Goal: Information Seeking & Learning: Learn about a topic

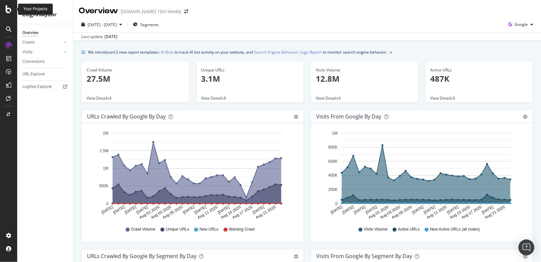
click at [8, 9] on icon at bounding box center [9, 9] width 6 height 8
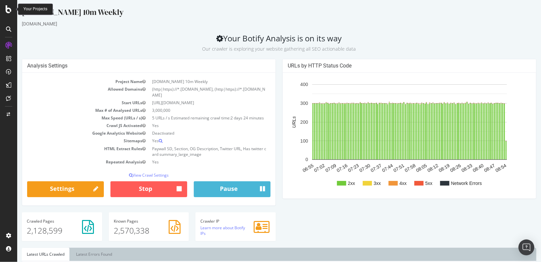
click at [7, 9] on icon at bounding box center [9, 9] width 6 height 8
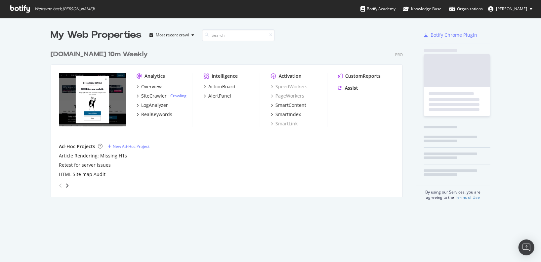
scroll to position [262, 541]
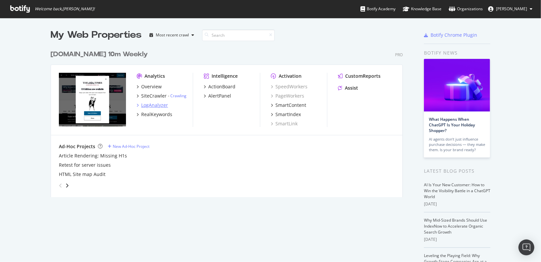
click at [160, 105] on div "LogAnalyzer" at bounding box center [154, 105] width 27 height 7
